Goal: Task Accomplishment & Management: Complete application form

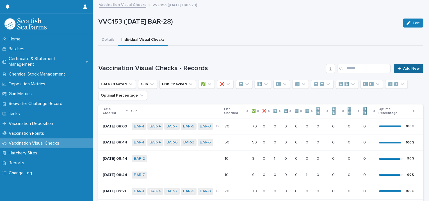
click at [408, 67] on span "Add New" at bounding box center [411, 69] width 17 height 4
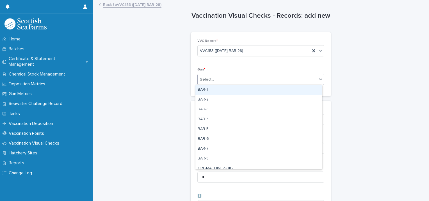
click at [211, 78] on div "Select..." at bounding box center [207, 80] width 14 height 6
click at [209, 92] on div "BAR-1" at bounding box center [259, 90] width 126 height 10
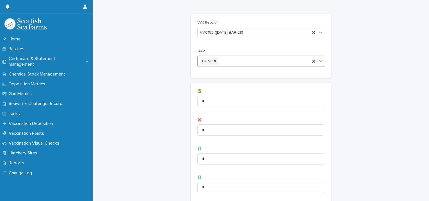
scroll to position [28, 0]
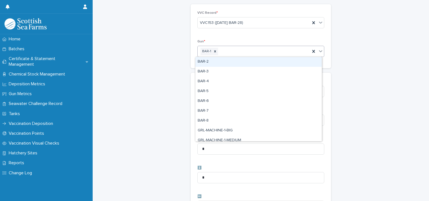
click at [261, 51] on div "BAR-1" at bounding box center [254, 52] width 113 height 10
click at [231, 64] on div "BAR-2" at bounding box center [259, 62] width 126 height 10
click at [267, 52] on div "BAR-1 BAR-2" at bounding box center [254, 52] width 113 height 10
click at [236, 63] on div "BAR-3" at bounding box center [259, 62] width 126 height 10
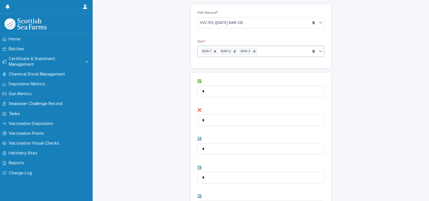
click at [271, 53] on div "BAR-1 BAR-2 BAR-3" at bounding box center [254, 52] width 113 height 10
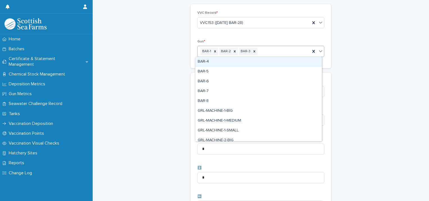
click at [258, 61] on div "BAR-4" at bounding box center [259, 62] width 126 height 10
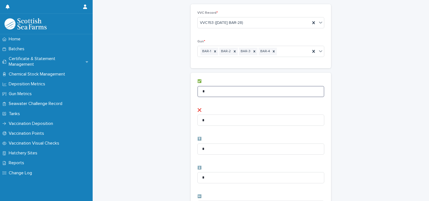
drag, startPoint x: 216, startPoint y: 90, endPoint x: 178, endPoint y: 93, distance: 38.1
click at [178, 93] on div "Vaccination Visual Checks - Records: add new Loading... Saving… Loading... Savi…" at bounding box center [260, 196] width 325 height 449
type input "**"
click at [178, 93] on div "Vaccination Visual Checks - Records: add new Loading... Saving… Loading... Savi…" at bounding box center [260, 196] width 325 height 449
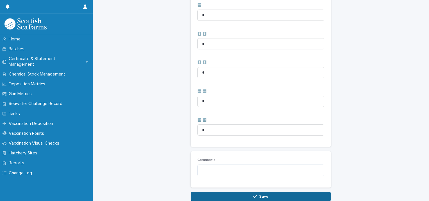
scroll to position [280, 0]
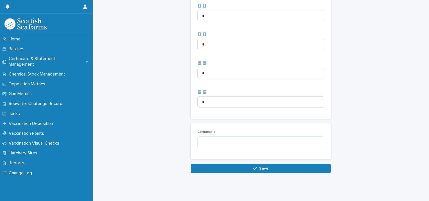
drag, startPoint x: 199, startPoint y: 165, endPoint x: 193, endPoint y: 152, distance: 14.1
click at [199, 165] on button "Save" at bounding box center [261, 168] width 140 height 9
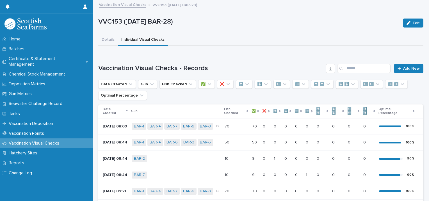
click at [401, 63] on div "Loading... Saving… Vaccination Visual Checks - Records Add New Date Created Gun…" at bounding box center [260, 152] width 325 height 199
click at [403, 67] on span "Add New" at bounding box center [411, 69] width 17 height 4
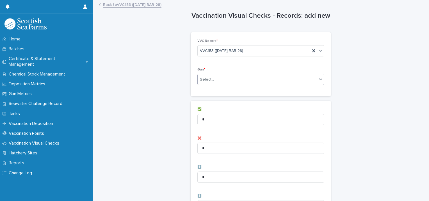
click at [249, 78] on div "Select..." at bounding box center [257, 79] width 119 height 9
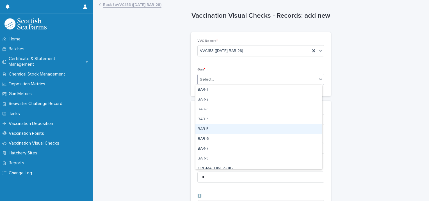
click at [207, 127] on div "BAR-5" at bounding box center [259, 129] width 126 height 10
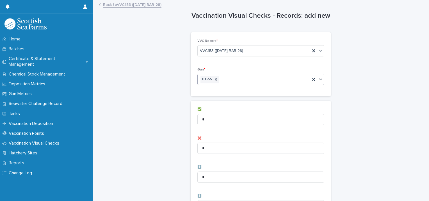
click at [240, 81] on div "BAR-5" at bounding box center [254, 80] width 113 height 10
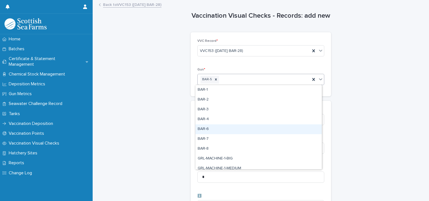
click at [202, 130] on div "BAR-6" at bounding box center [259, 129] width 126 height 10
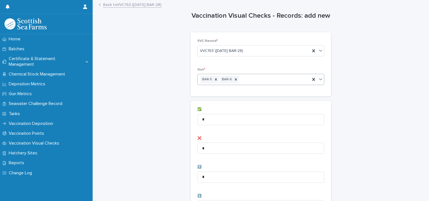
click at [255, 82] on div "BAR-5 BAR-6" at bounding box center [254, 80] width 113 height 10
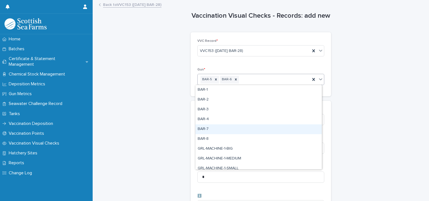
click at [225, 129] on div "BAR-7" at bounding box center [259, 129] width 126 height 10
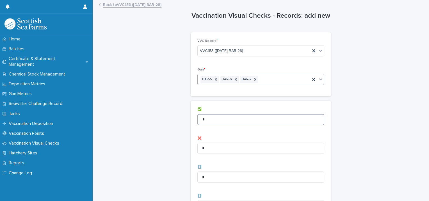
drag, startPoint x: 213, startPoint y: 116, endPoint x: 121, endPoint y: 115, distance: 91.9
type input "**"
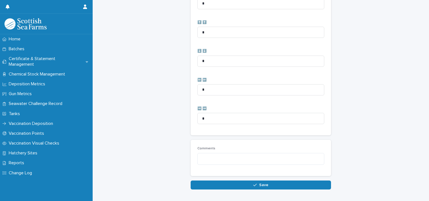
scroll to position [280, 0]
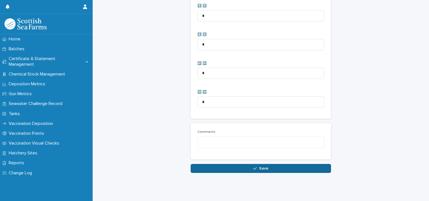
click at [211, 169] on button "Save" at bounding box center [261, 168] width 140 height 9
